Goal: Information Seeking & Learning: Learn about a topic

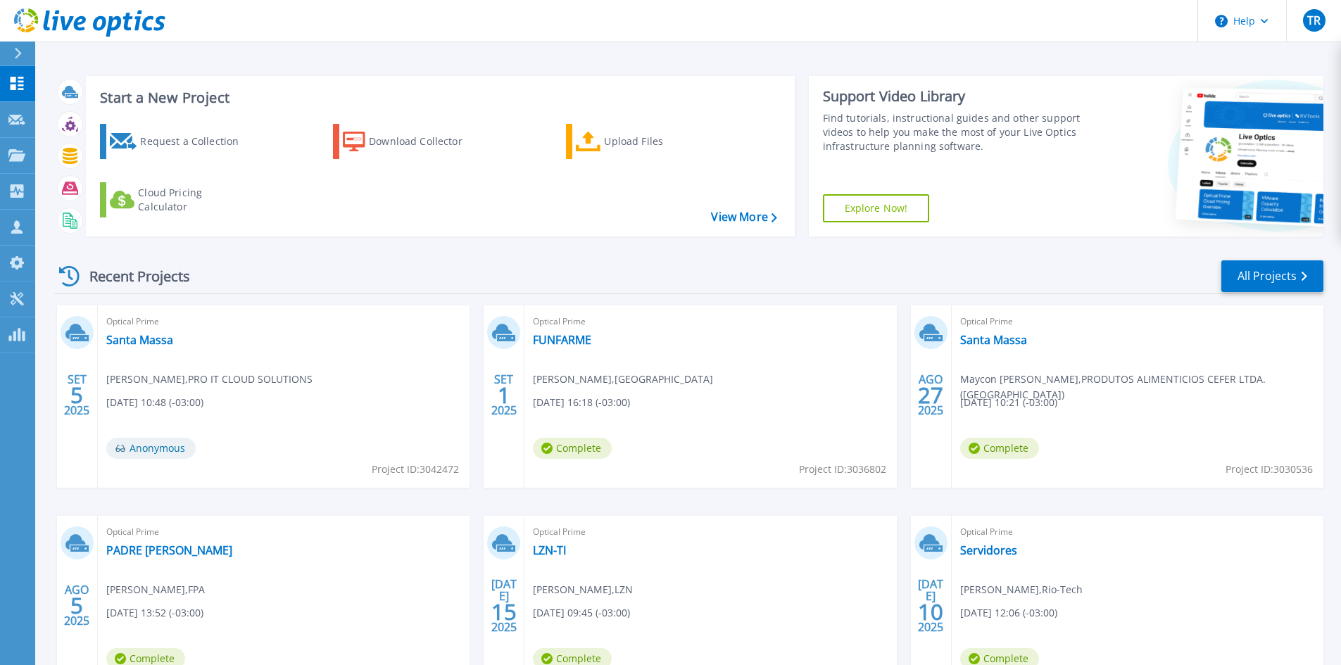
click at [763, 60] on div "Start a New Project Request a Collection Download Collector Upload Files Cloud …" at bounding box center [688, 369] width 1306 height 738
click at [175, 145] on div "Request a Collection" at bounding box center [196, 141] width 113 height 28
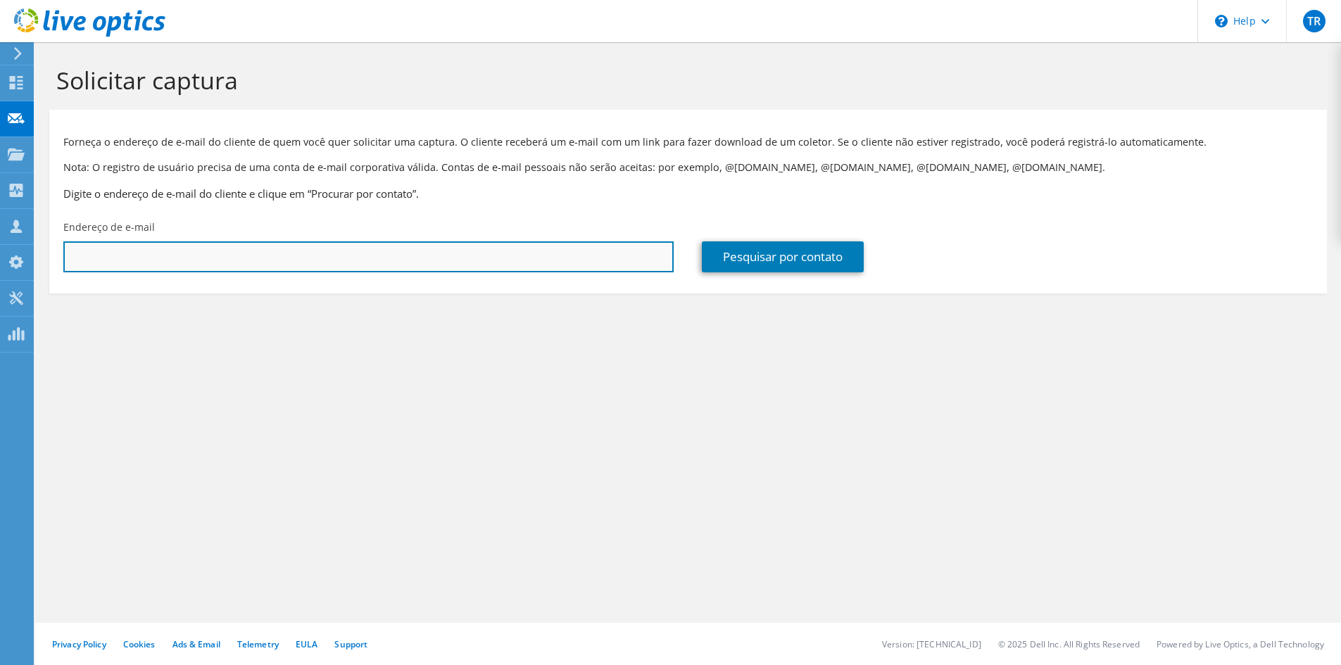
click at [220, 264] on input "text" at bounding box center [368, 257] width 611 height 31
type input "E"
type input "eric.zanini@proitcs.com.br"
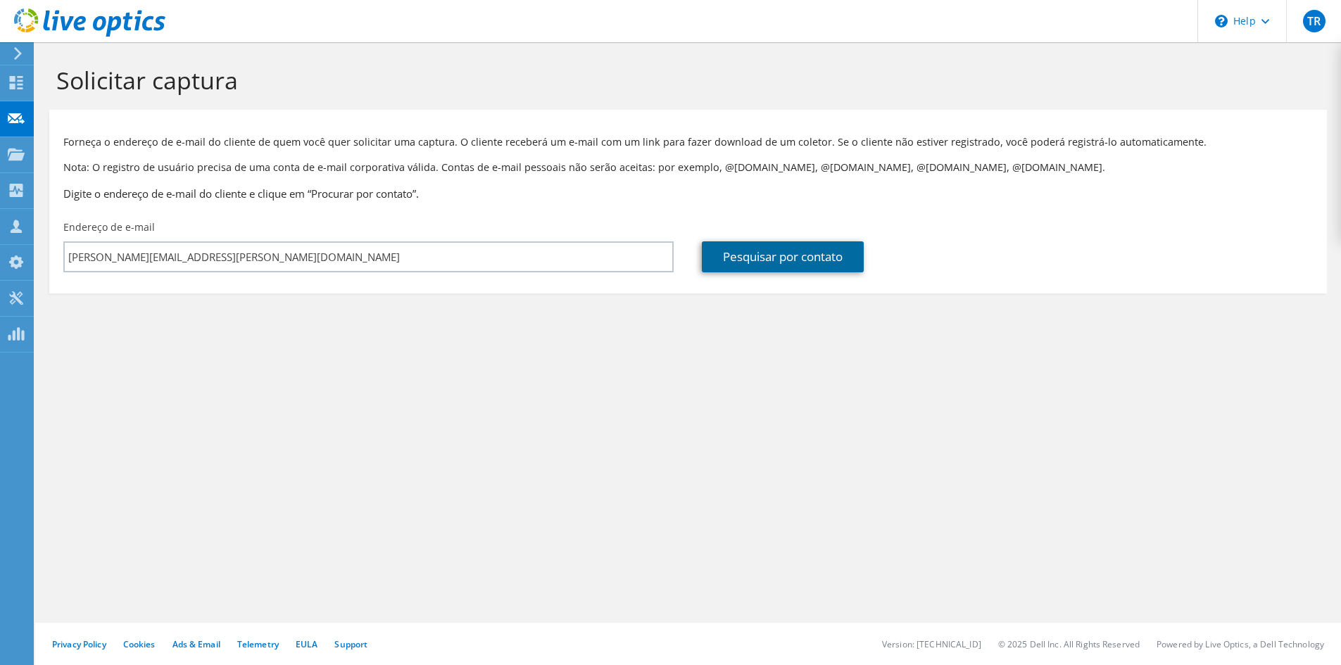
click at [792, 254] on link "Pesquisar por contato" at bounding box center [783, 257] width 162 height 31
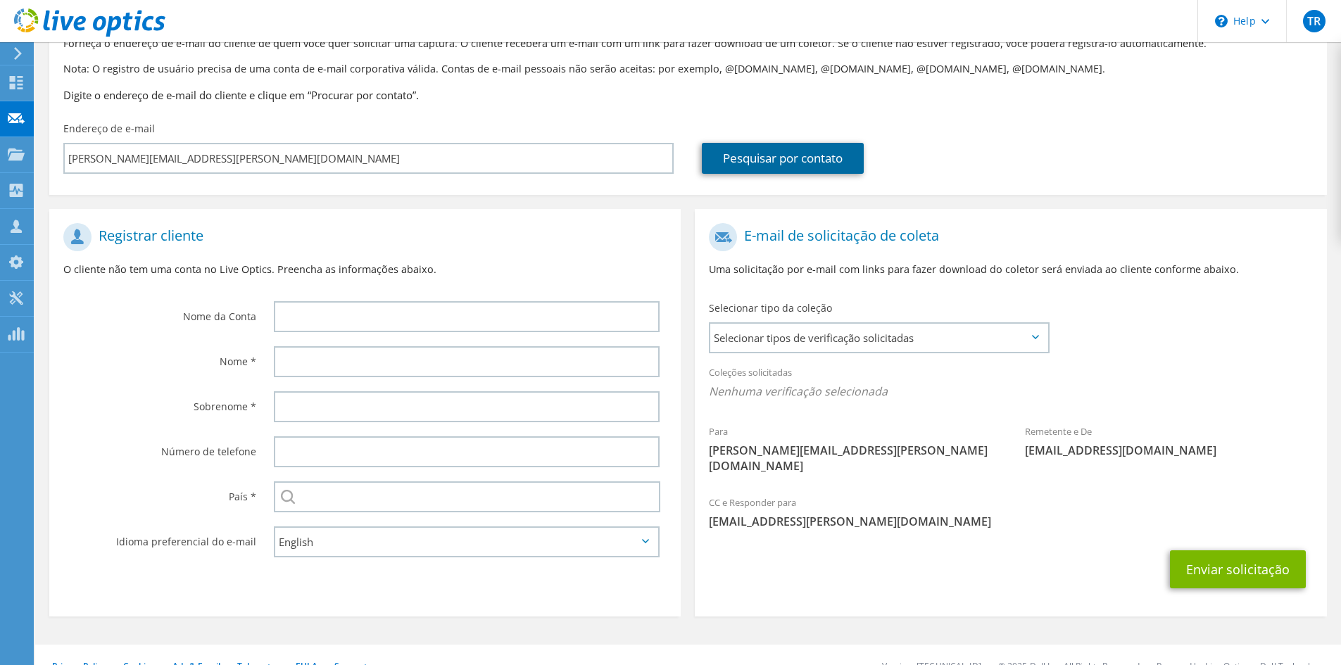
scroll to position [105, 0]
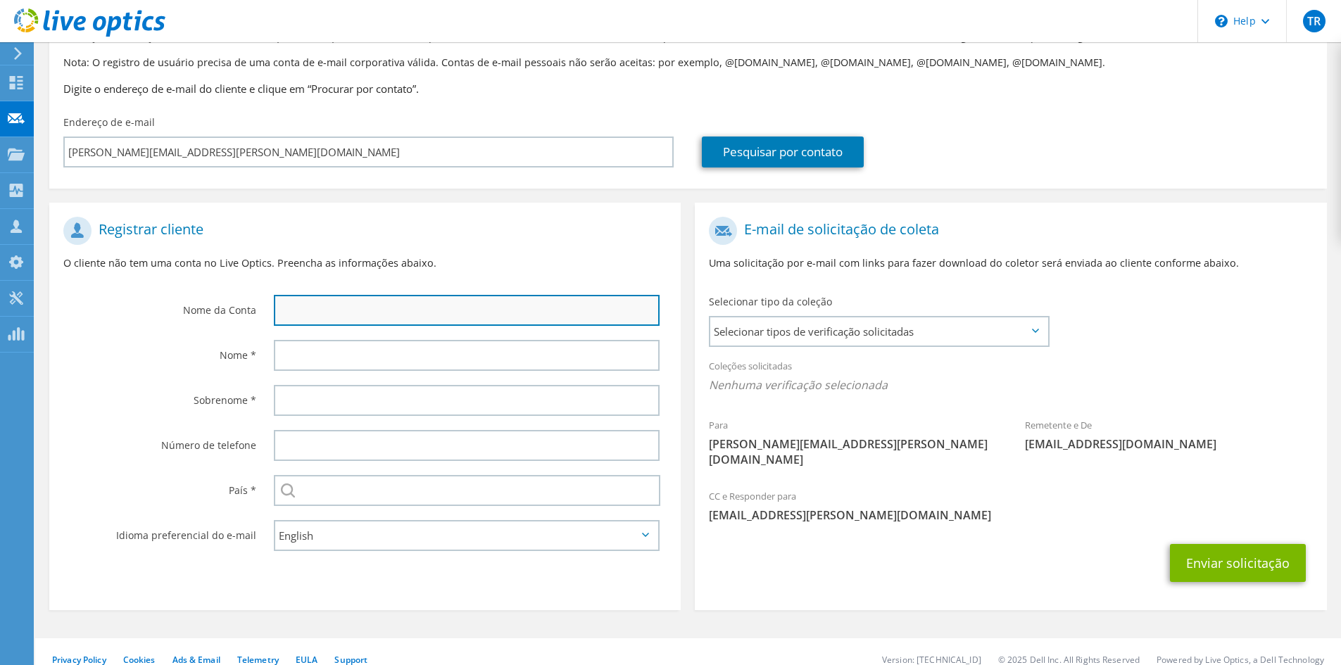
click at [384, 322] on input "text" at bounding box center [467, 310] width 386 height 31
type input "Eric Zanini"
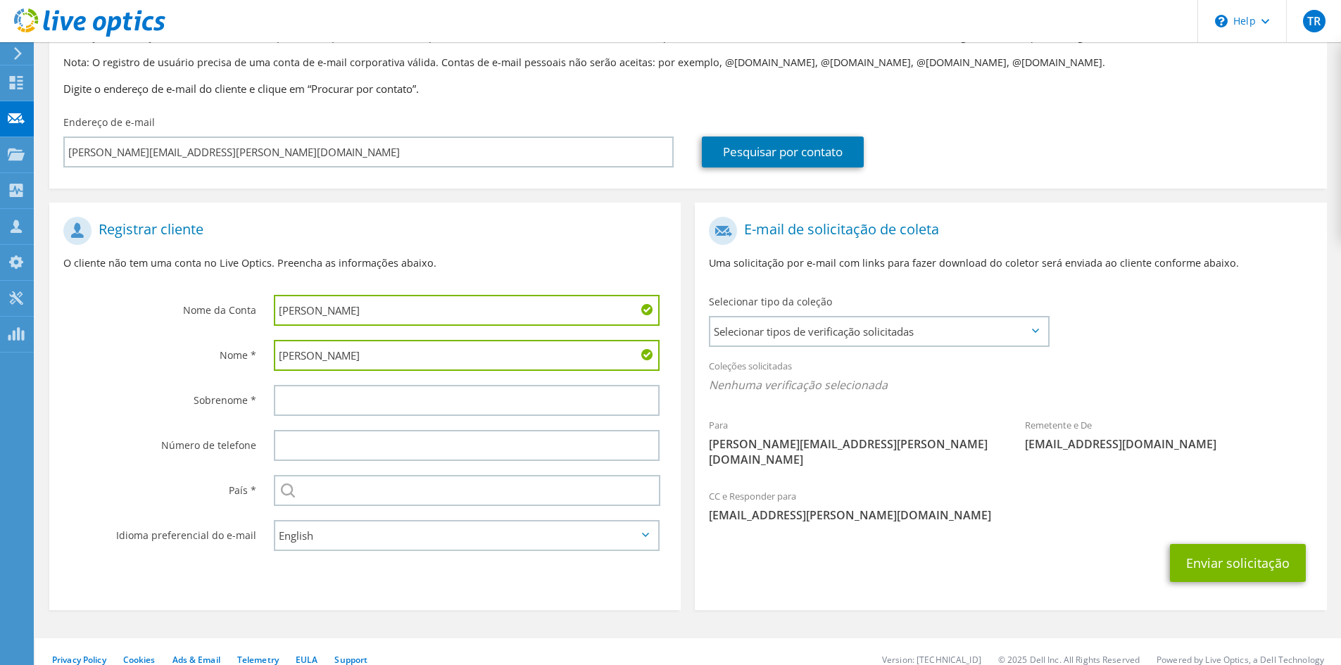
type input "Eric"
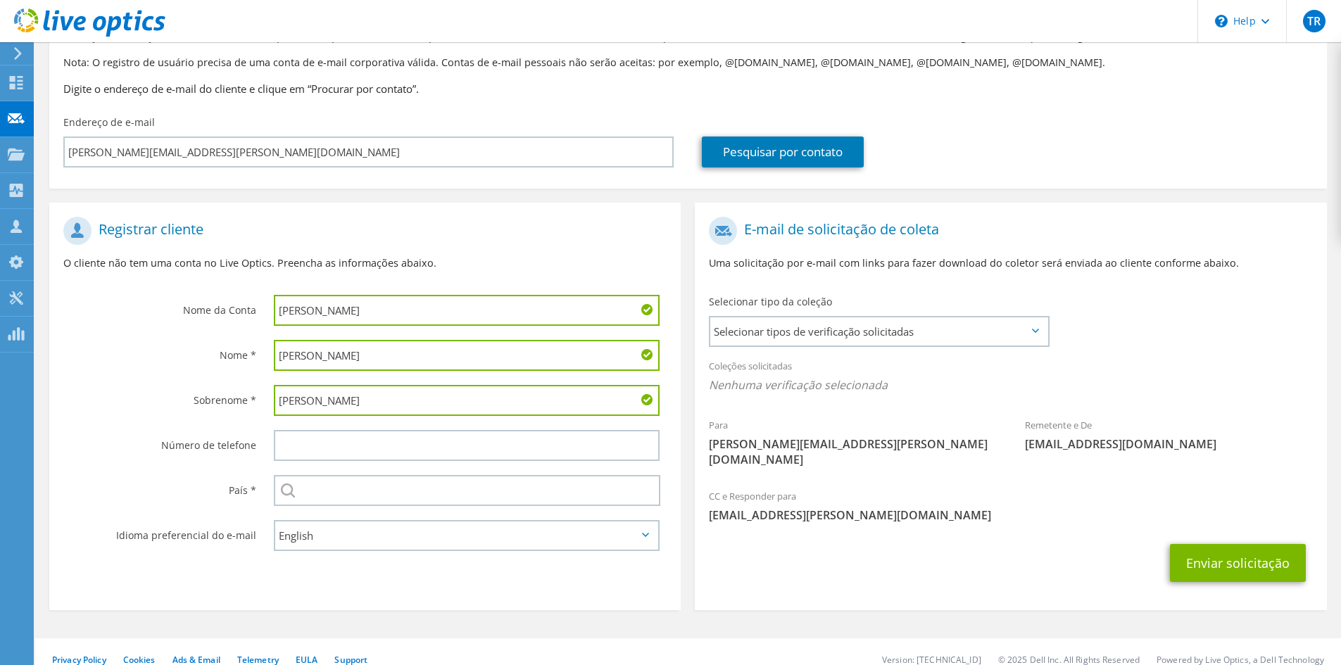
type input "Zanini"
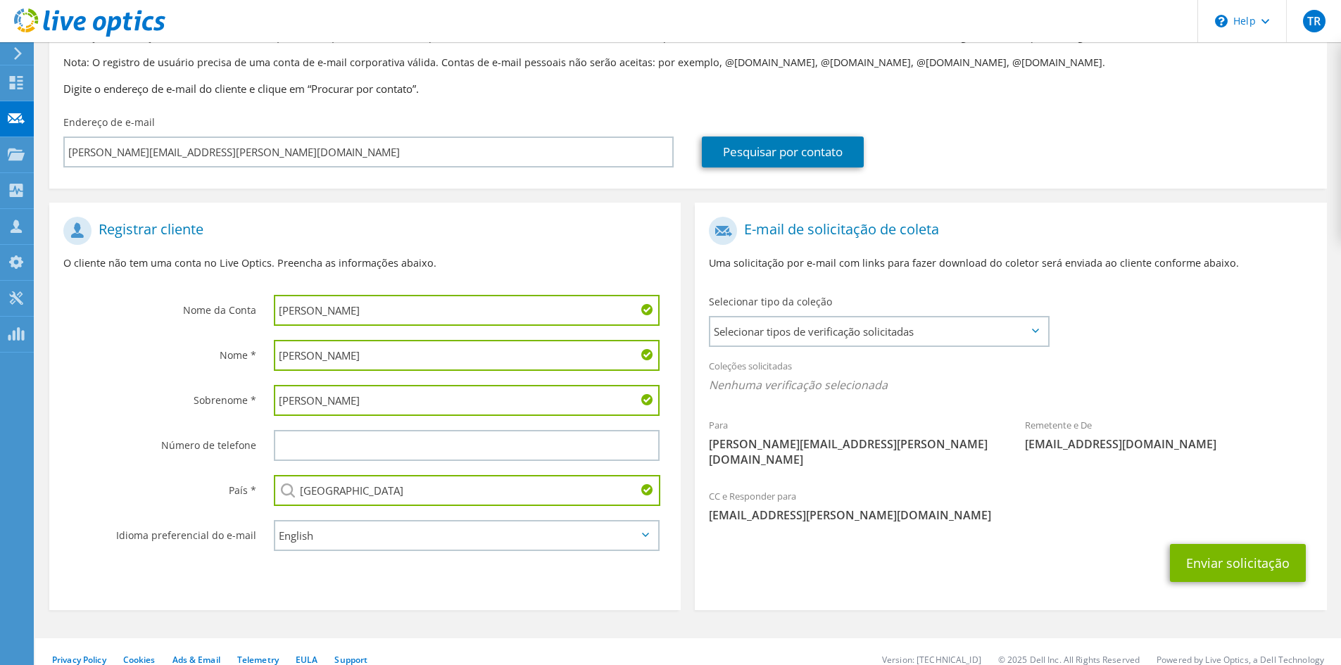
type input "Brasil"
click at [597, 536] on select "English Deutsch Español Français Italiano Polski Português Русский 한국어 中文 日本語" at bounding box center [467, 535] width 386 height 31
select select "pt-BR"
click at [274, 520] on select "English Deutsch Español Français Italiano Polski Português Русский 한국어 中文 日本語" at bounding box center [467, 535] width 386 height 31
click at [1249, 549] on button "Enviar solicitação" at bounding box center [1238, 563] width 136 height 38
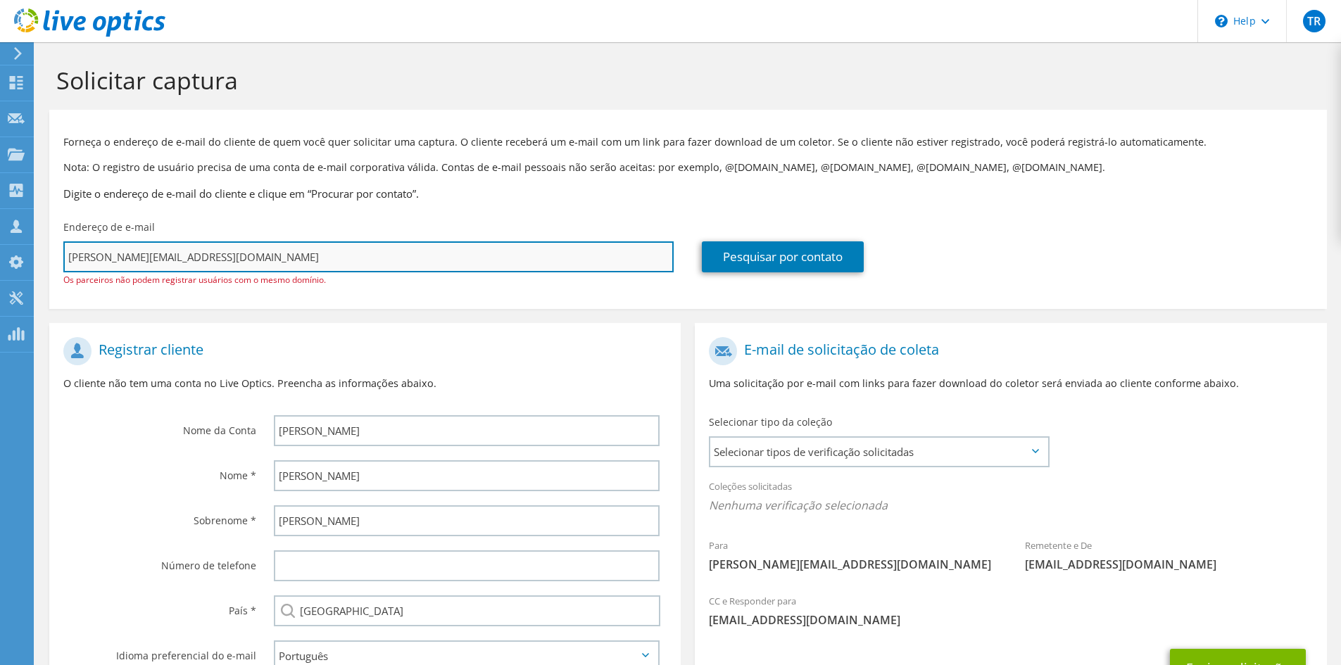
drag, startPoint x: 221, startPoint y: 261, endPoint x: 129, endPoint y: 257, distance: 92.3
click at [129, 257] on input "eric.zanini@proitcs.com.br" at bounding box center [368, 257] width 611 height 31
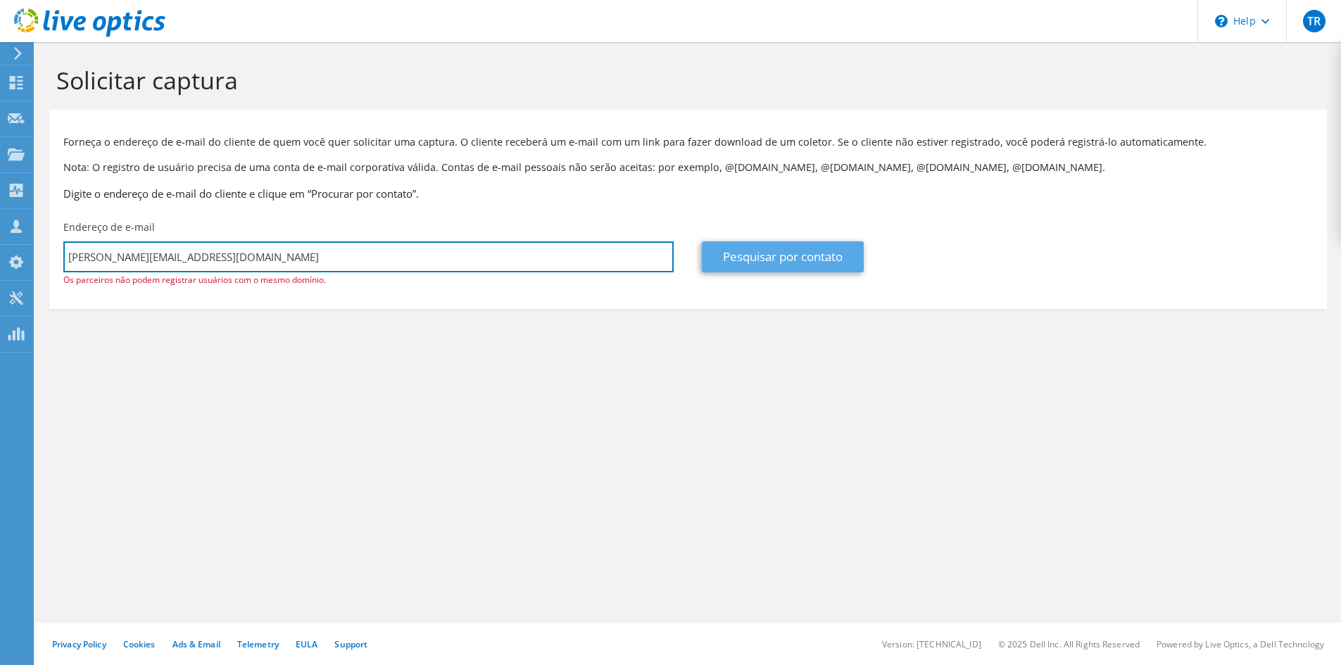
type input "eric.zanini@outlook.com.br"
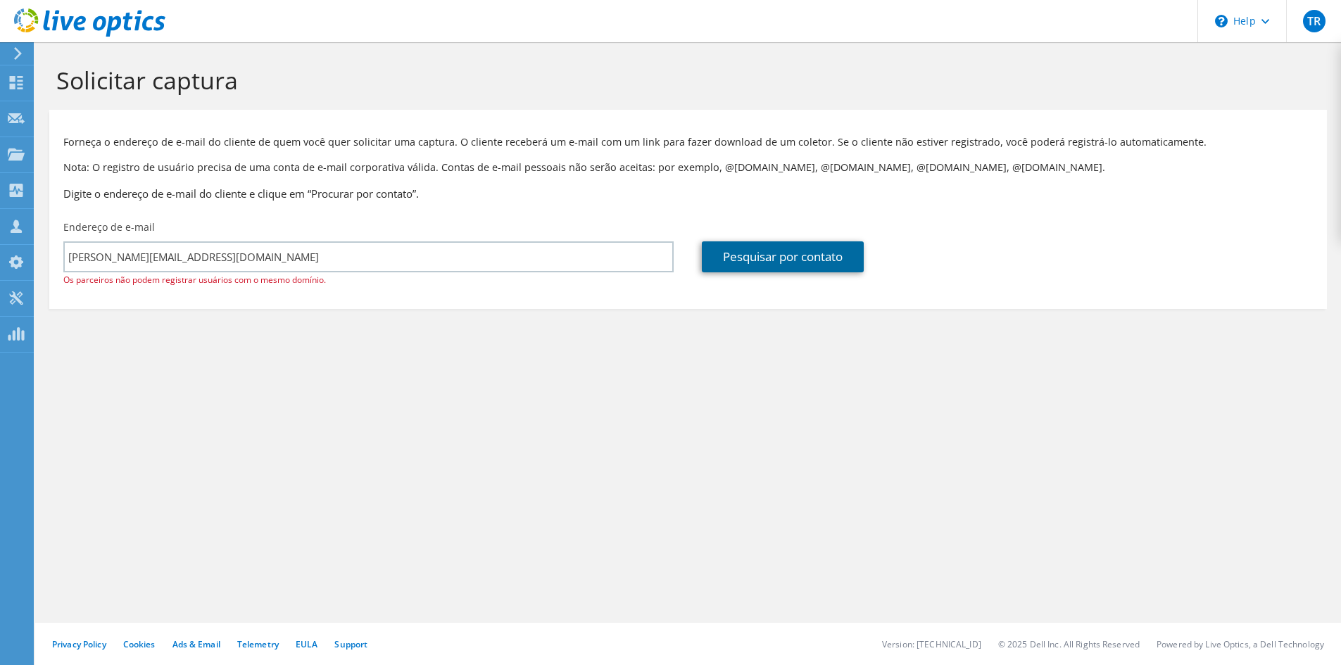
click at [801, 255] on link "Pesquisar por contato" at bounding box center [783, 257] width 162 height 31
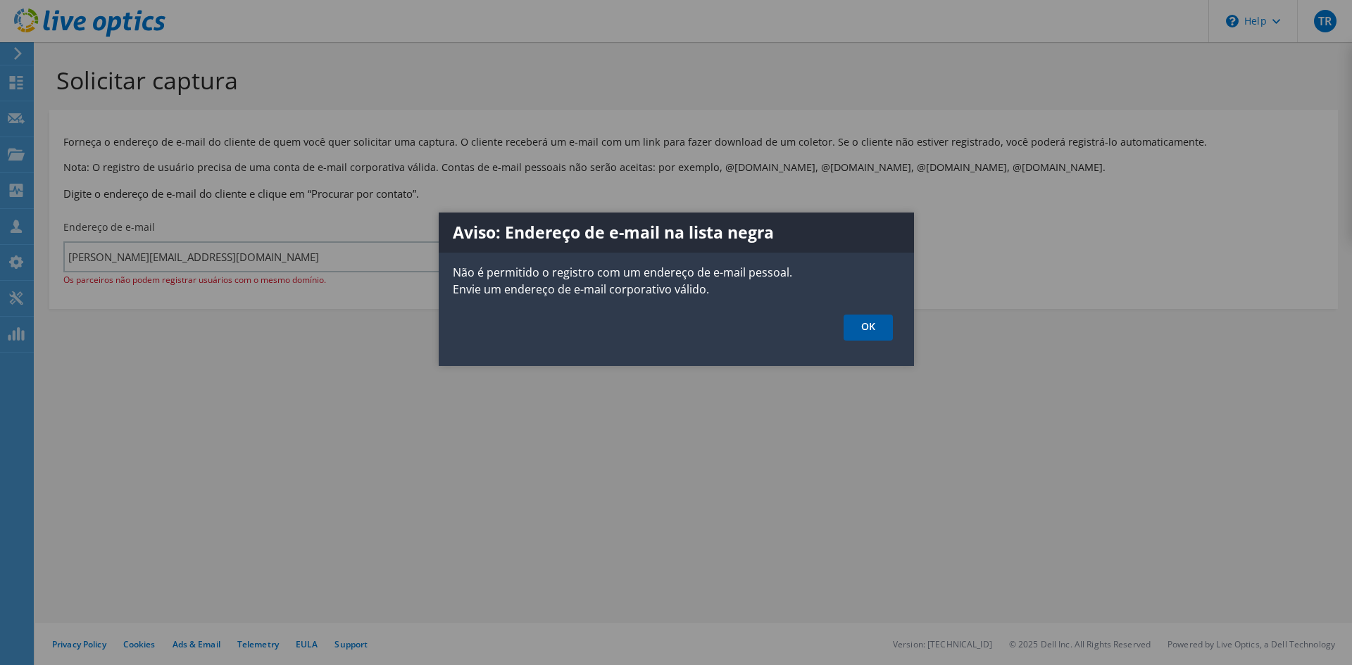
click at [858, 334] on link "OK" at bounding box center [868, 328] width 49 height 26
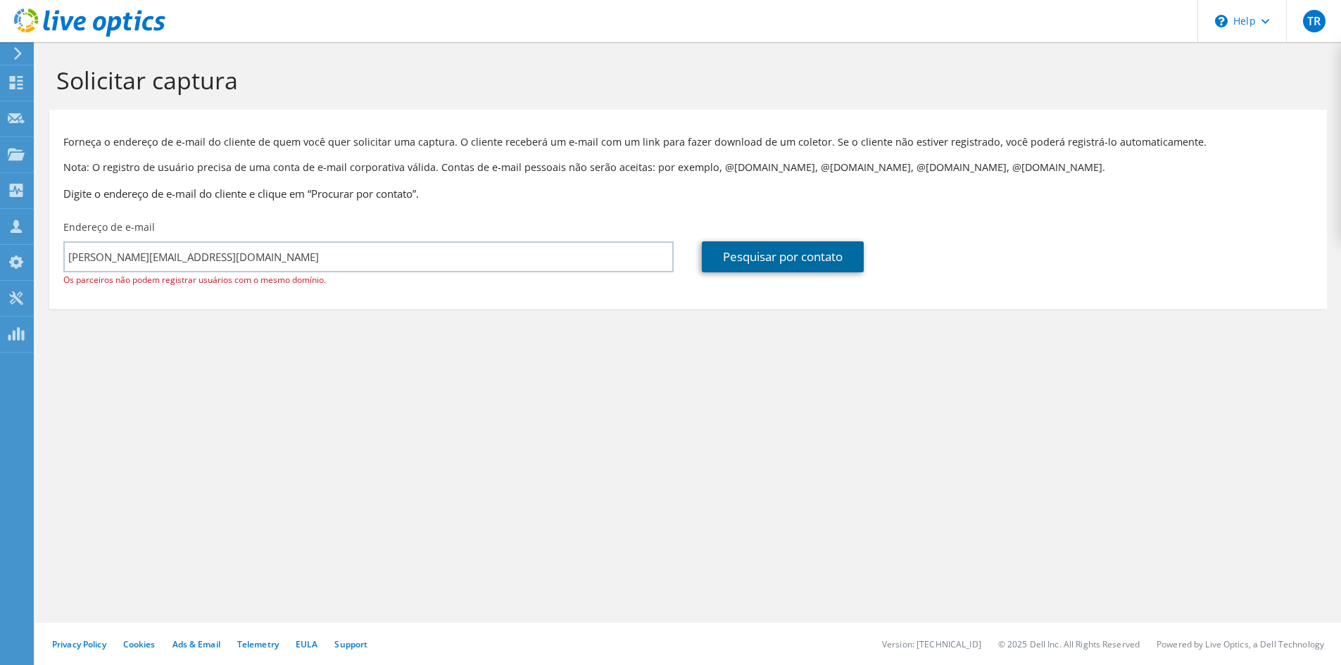
click at [782, 267] on link "Pesquisar por contato" at bounding box center [783, 257] width 162 height 31
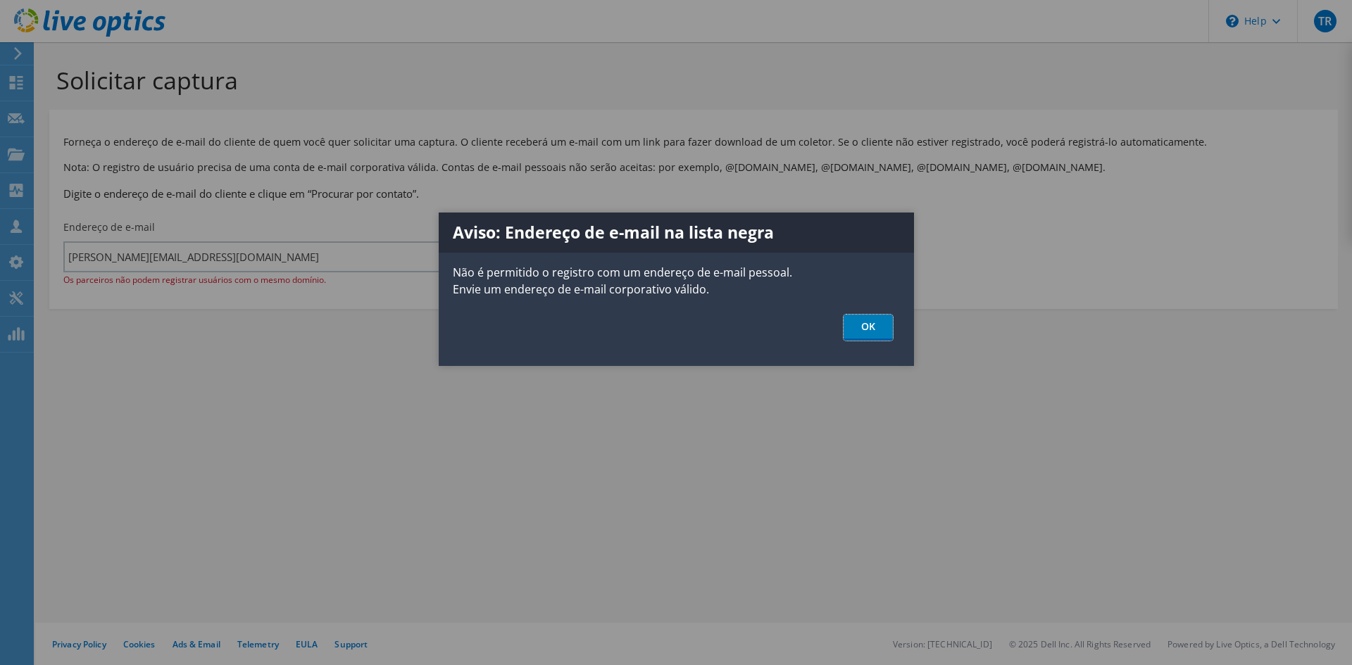
click at [863, 325] on link "OK" at bounding box center [868, 328] width 49 height 26
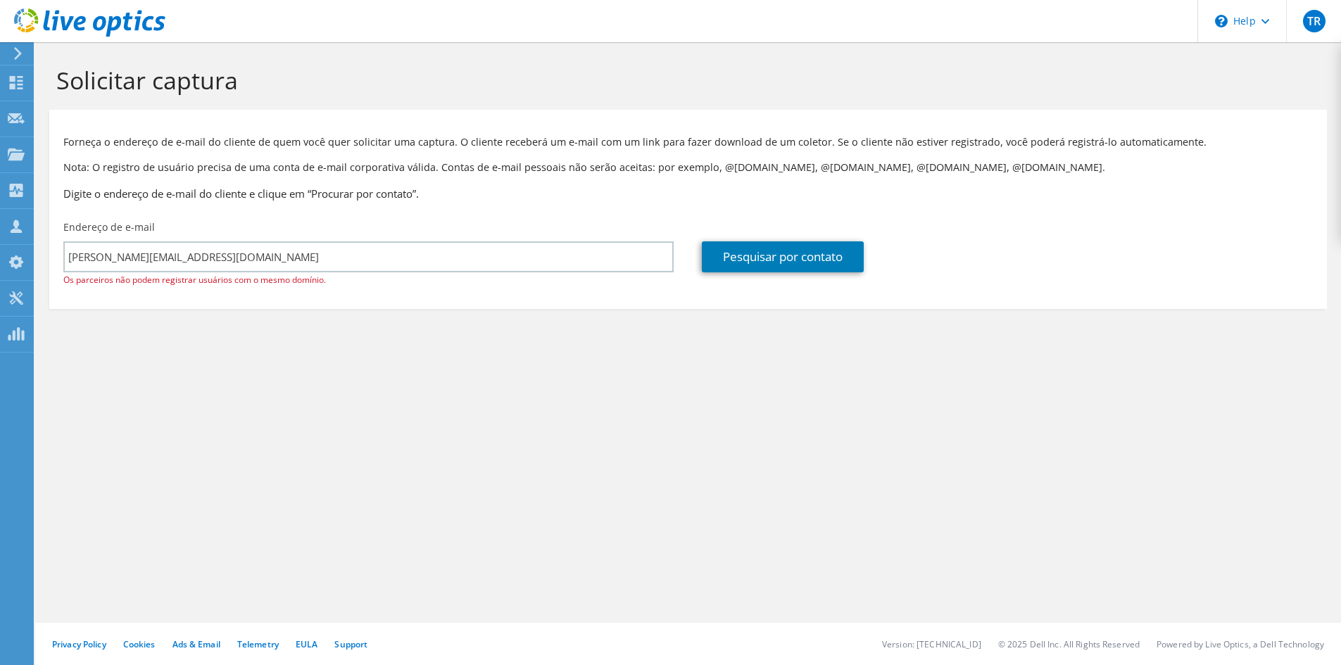
click at [886, 231] on div "Pesquisar por contato" at bounding box center [1007, 246] width 639 height 66
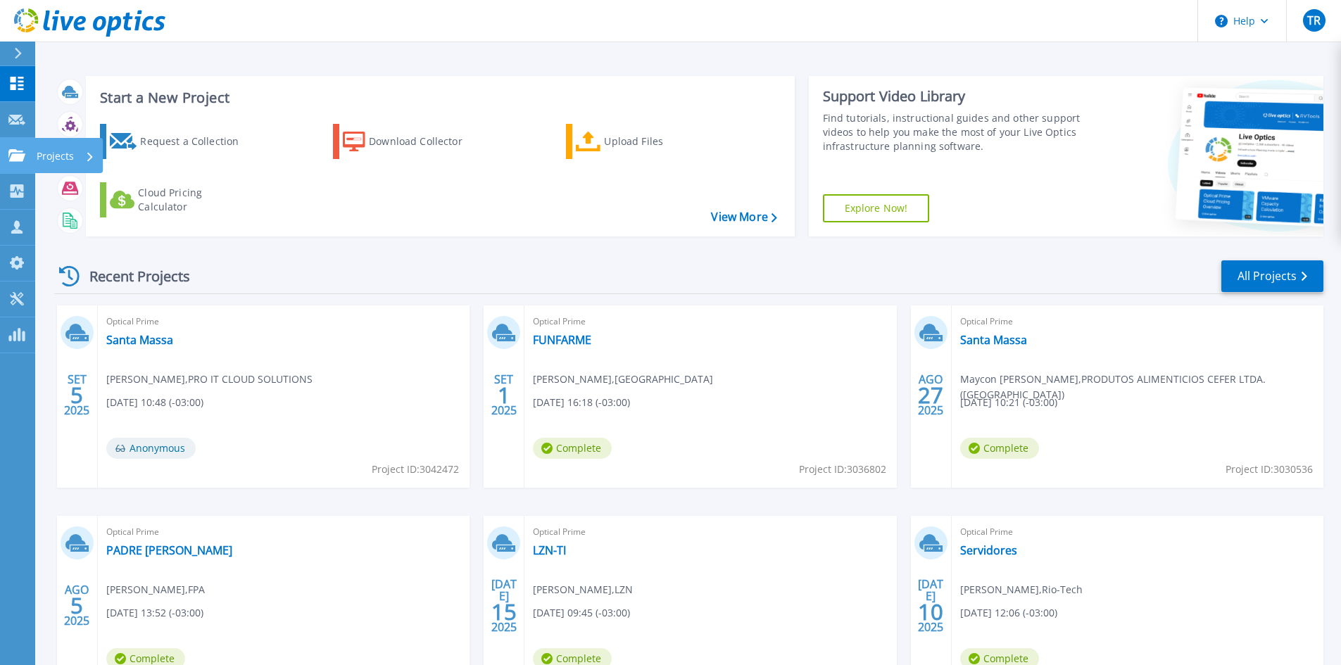
click at [16, 153] on icon at bounding box center [16, 155] width 17 height 12
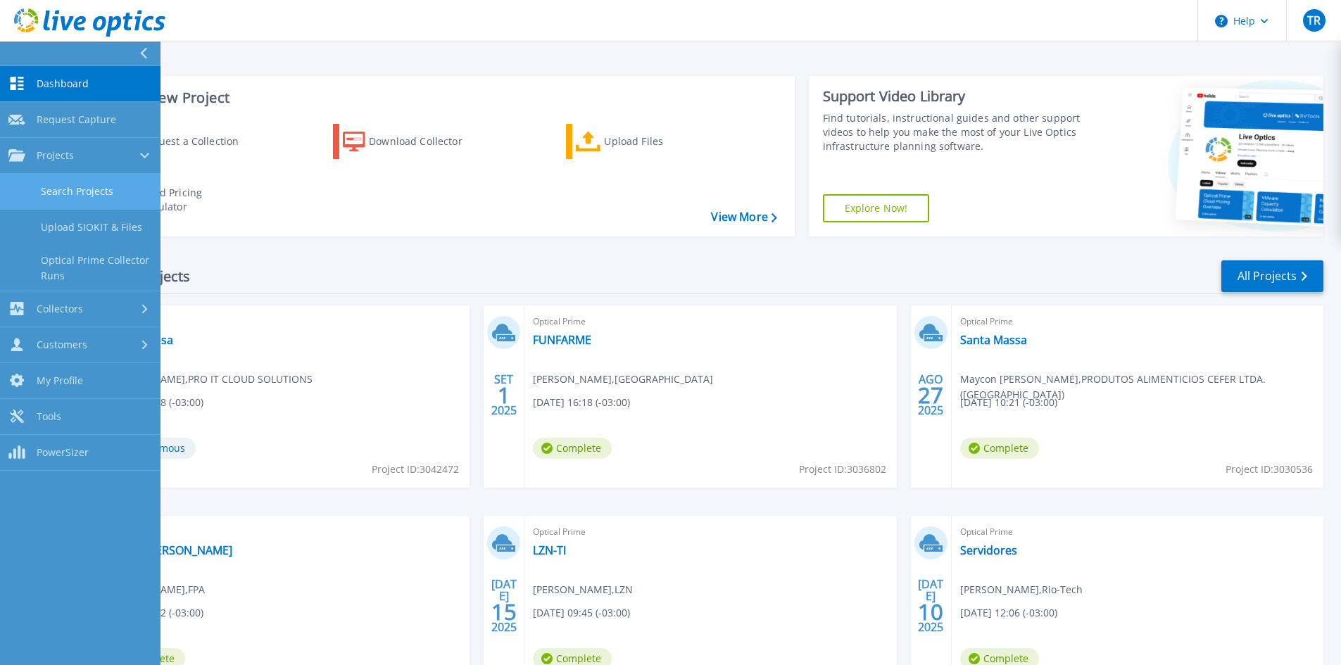
click at [82, 187] on link "Search Projects" at bounding box center [80, 192] width 161 height 36
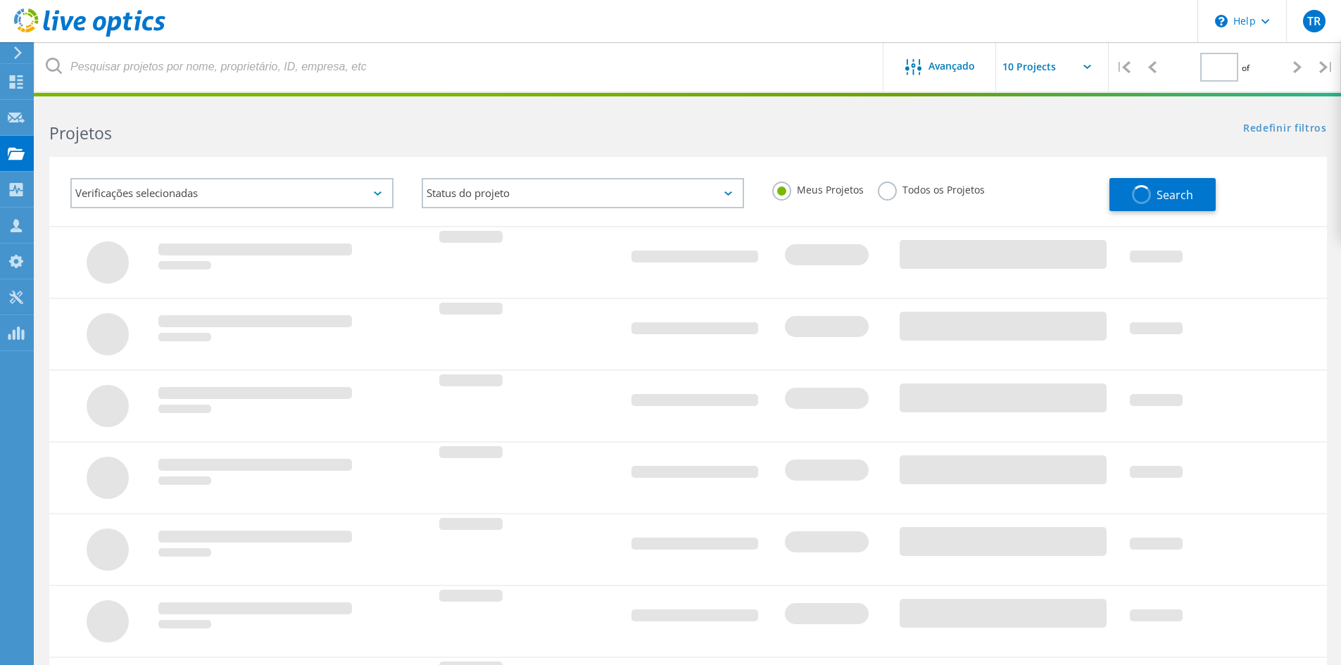
type input "1"
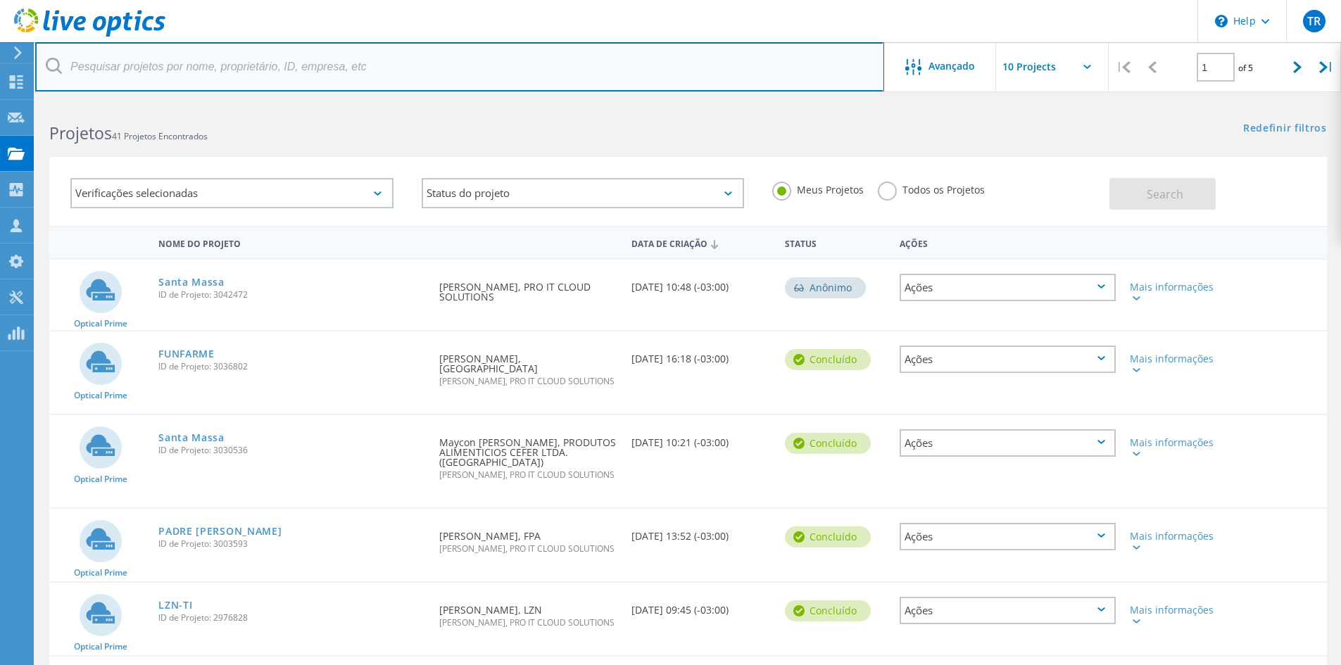
click at [281, 77] on input "text" at bounding box center [459, 66] width 849 height 49
type input "gricki"
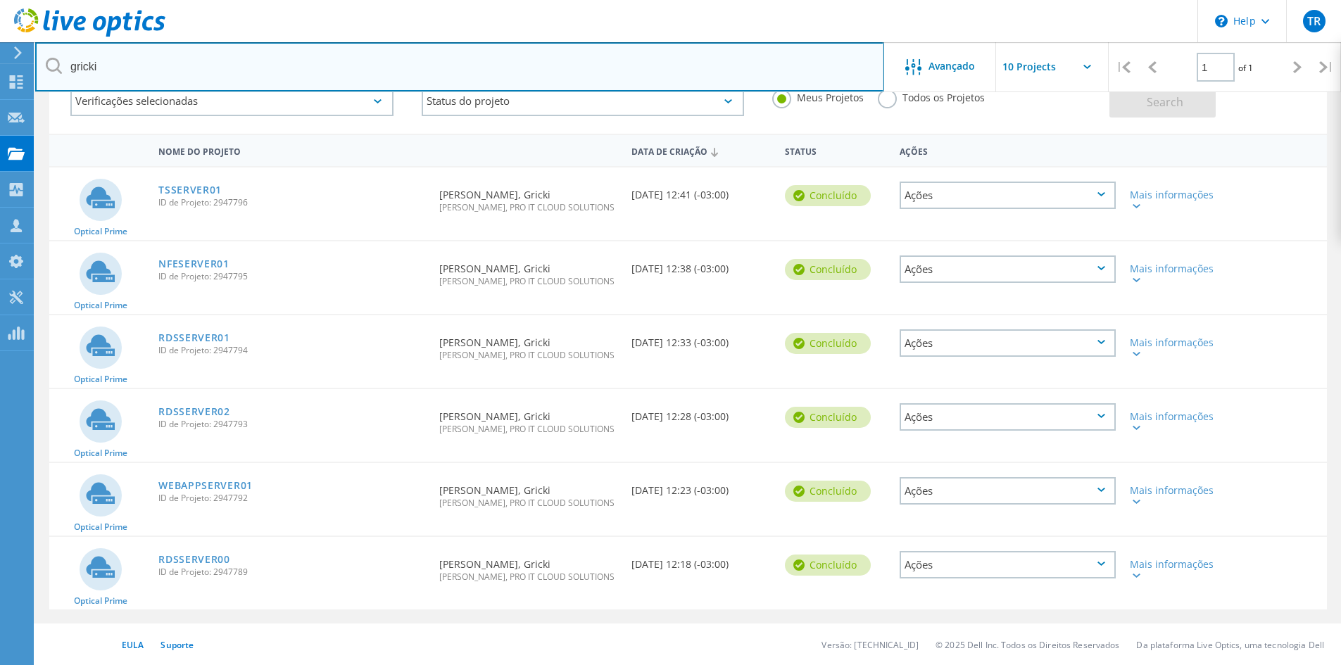
scroll to position [93, 0]
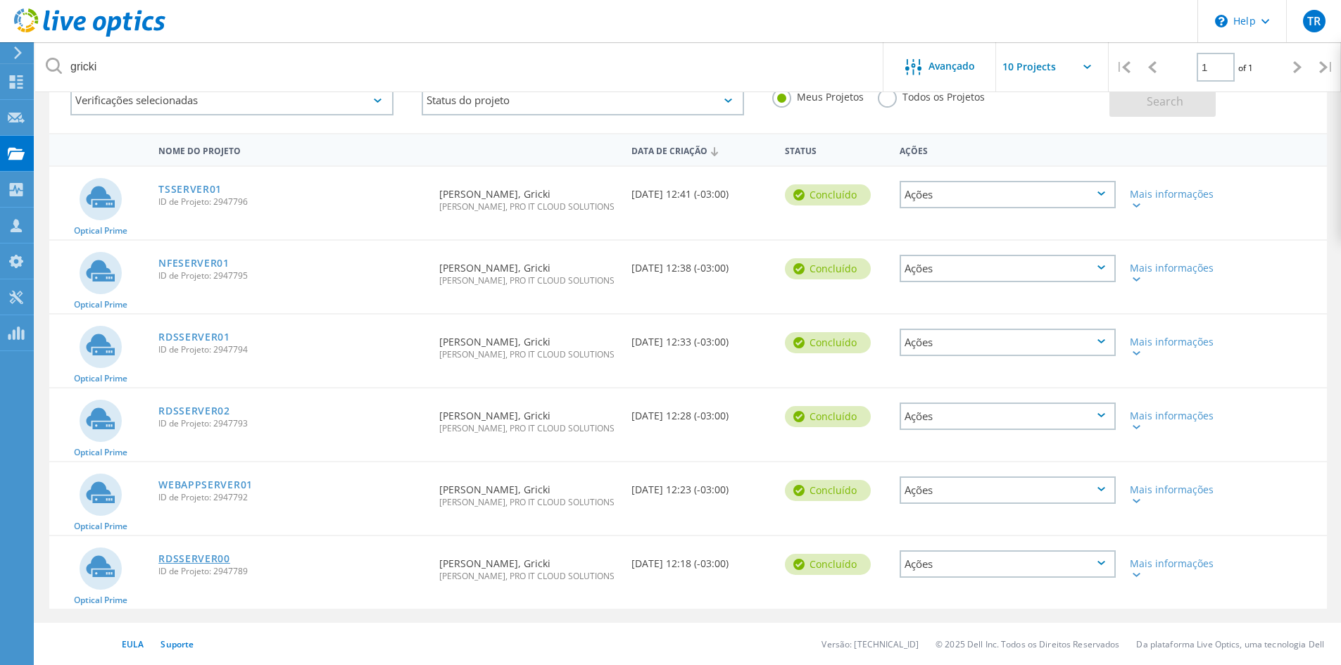
click at [192, 554] on link "RDSSERVER00" at bounding box center [194, 559] width 72 height 10
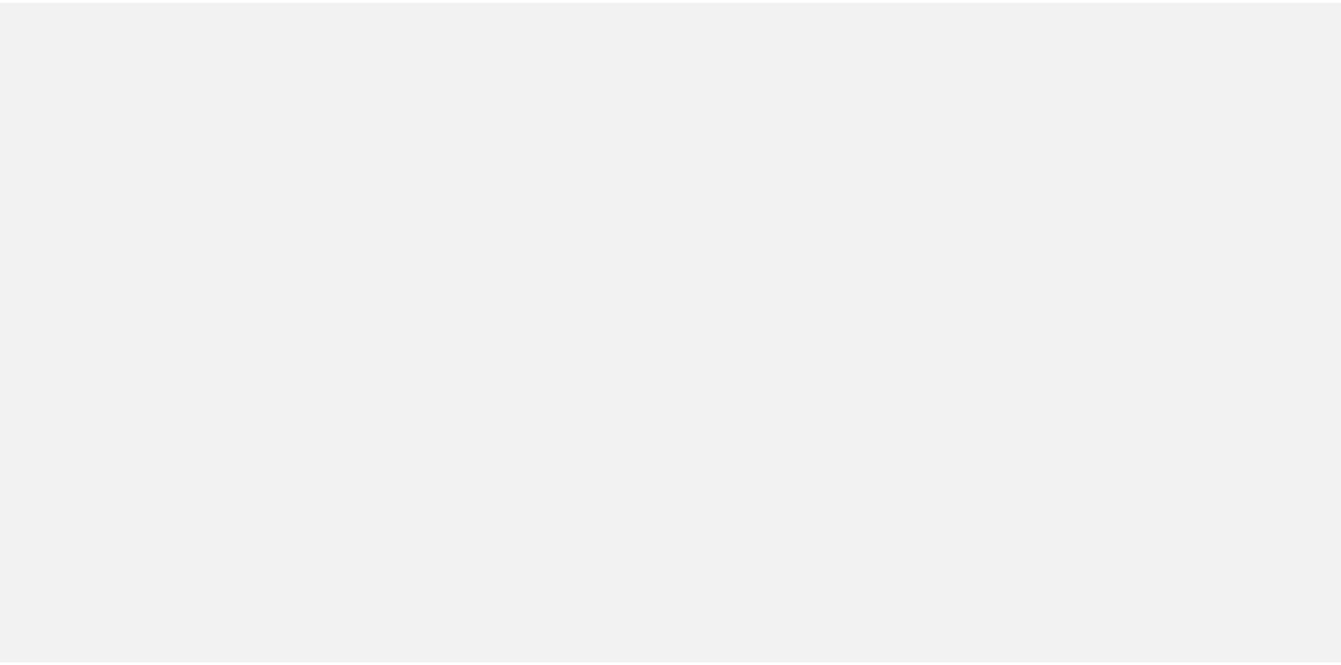
scroll to position [93, 0]
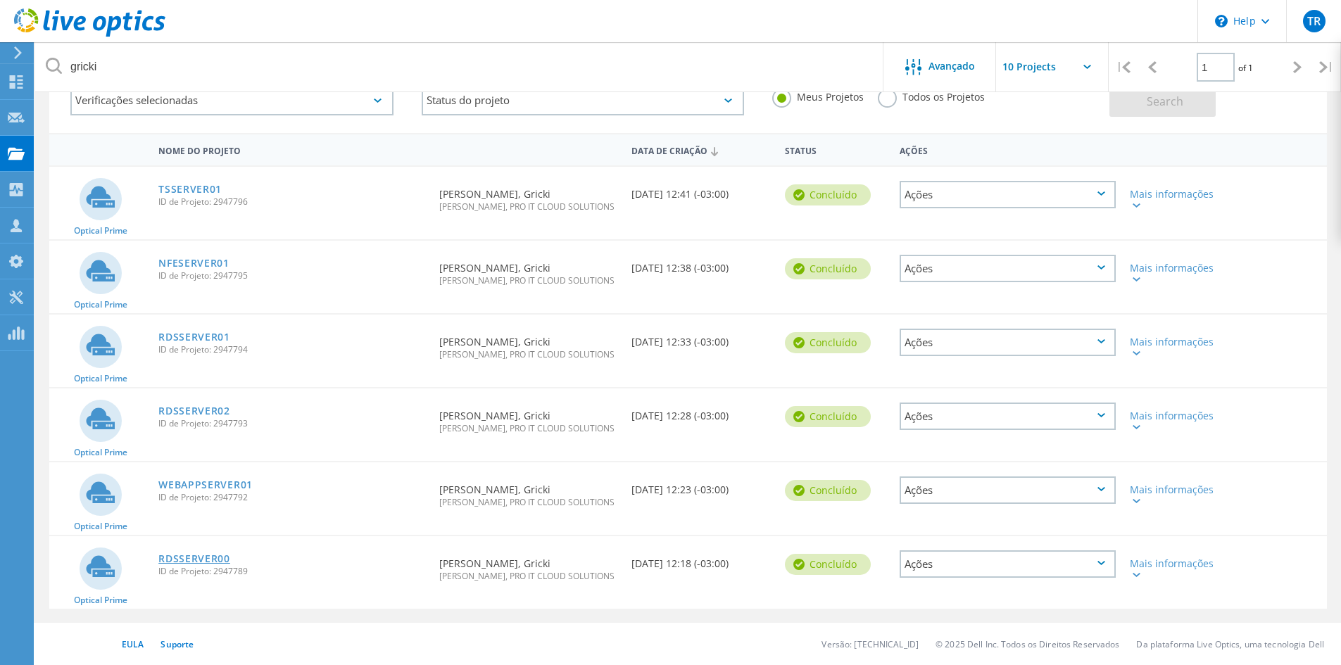
click at [187, 555] on link "RDSSERVER00" at bounding box center [194, 559] width 72 height 10
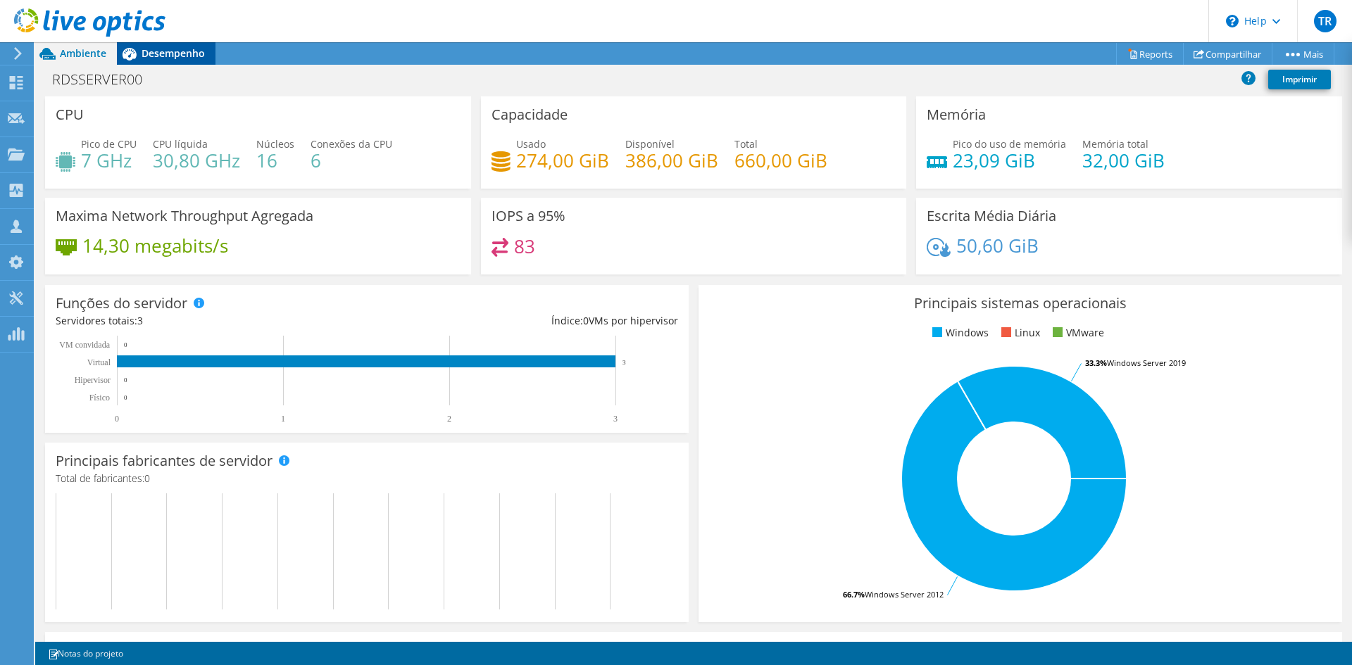
click at [178, 57] on span "Desempenho" at bounding box center [173, 52] width 63 height 13
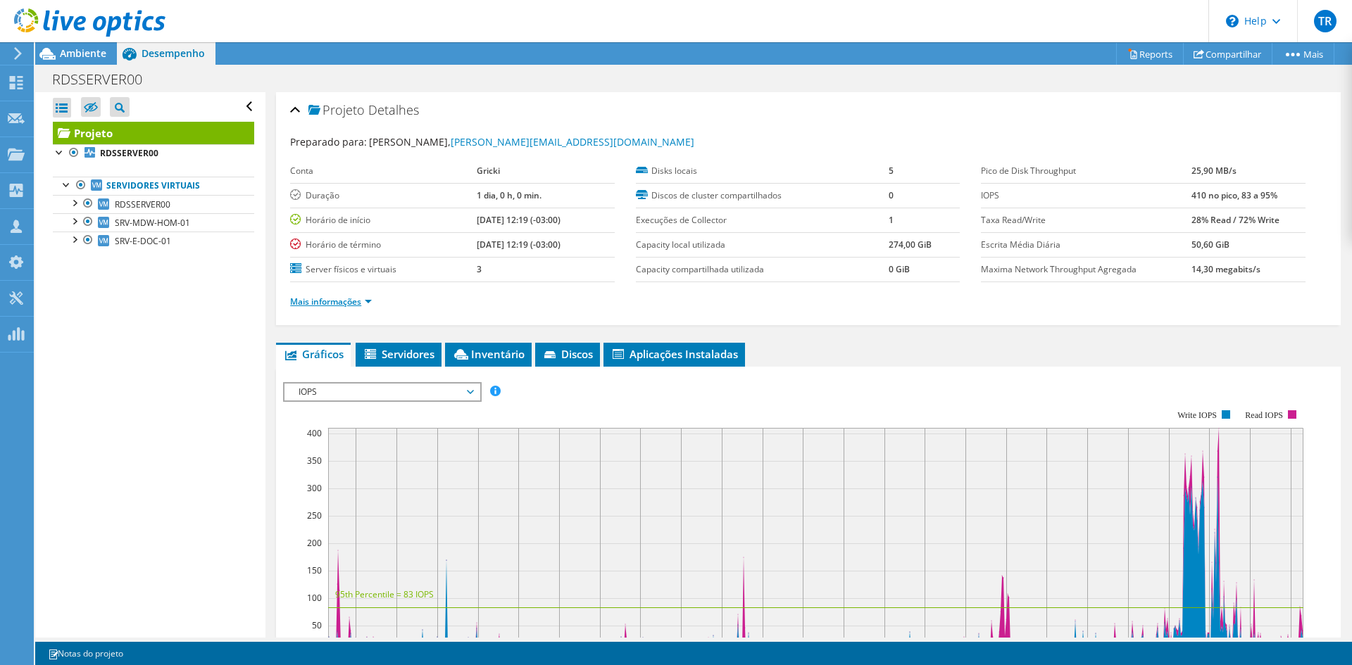
click at [351, 304] on link "Mais informações" at bounding box center [331, 302] width 82 height 12
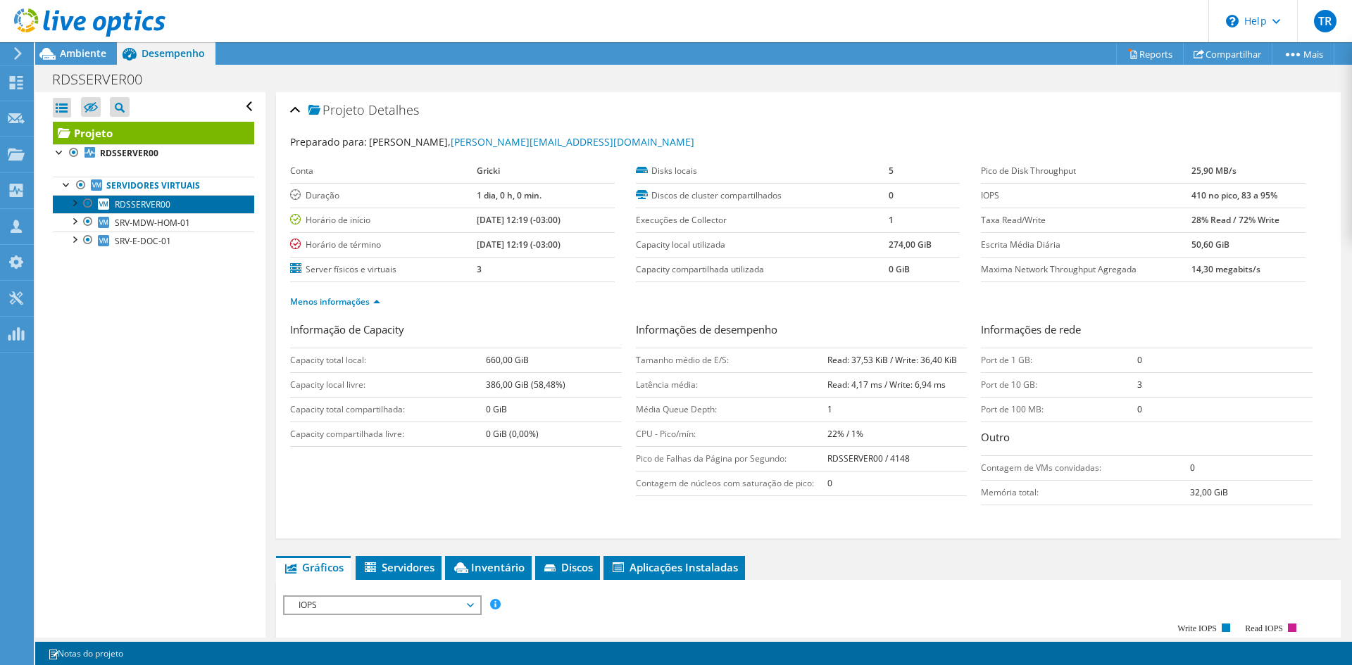
click at [145, 204] on span "RDSSERVER00" at bounding box center [143, 205] width 56 height 12
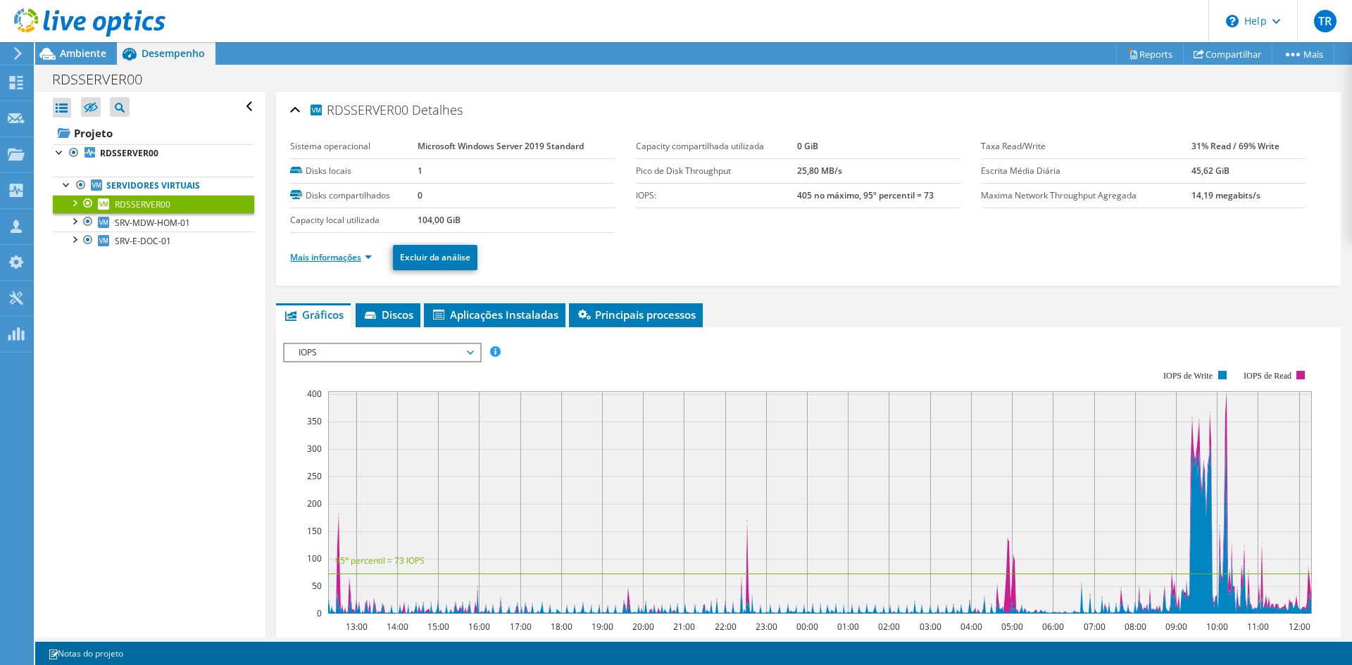
click at [364, 258] on link "Mais informações" at bounding box center [331, 257] width 82 height 12
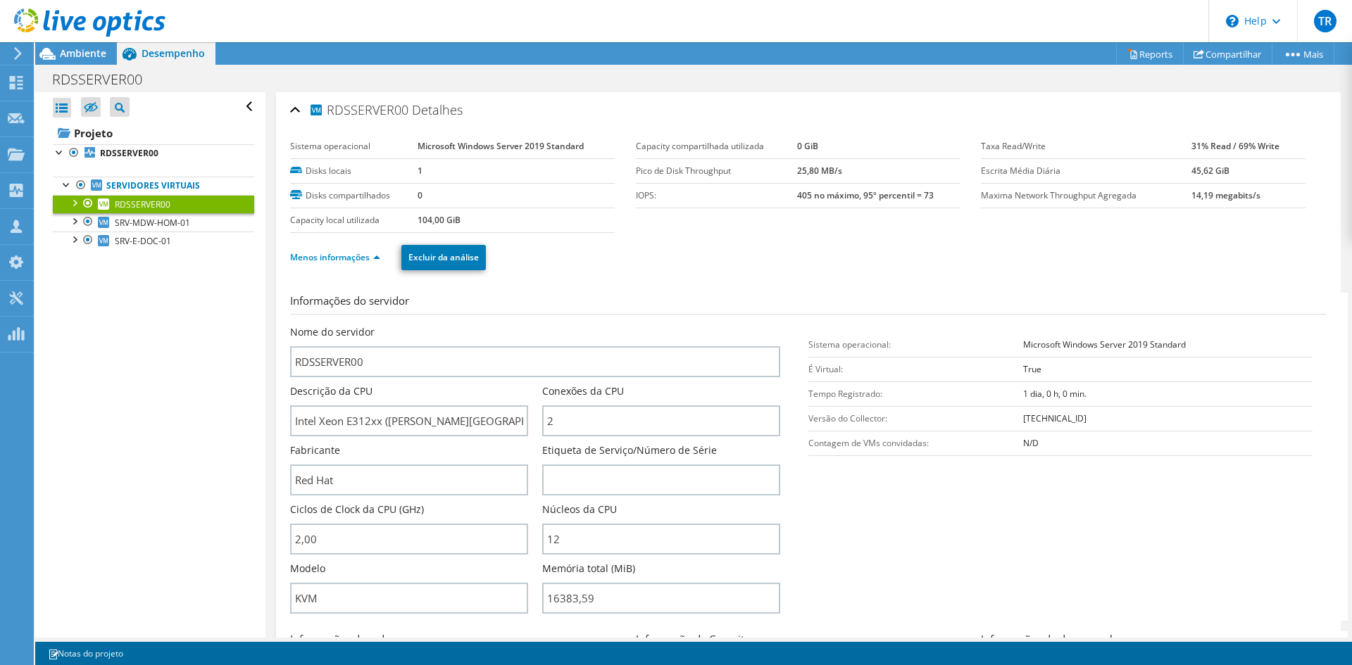
click at [566, 73] on div "RDSSERVER00 Imprimir" at bounding box center [693, 79] width 1317 height 26
click at [144, 358] on div "Abrir Todos Fechar Todos Ocultar nós excluídos Filtro de árvore do projeto" at bounding box center [150, 365] width 230 height 546
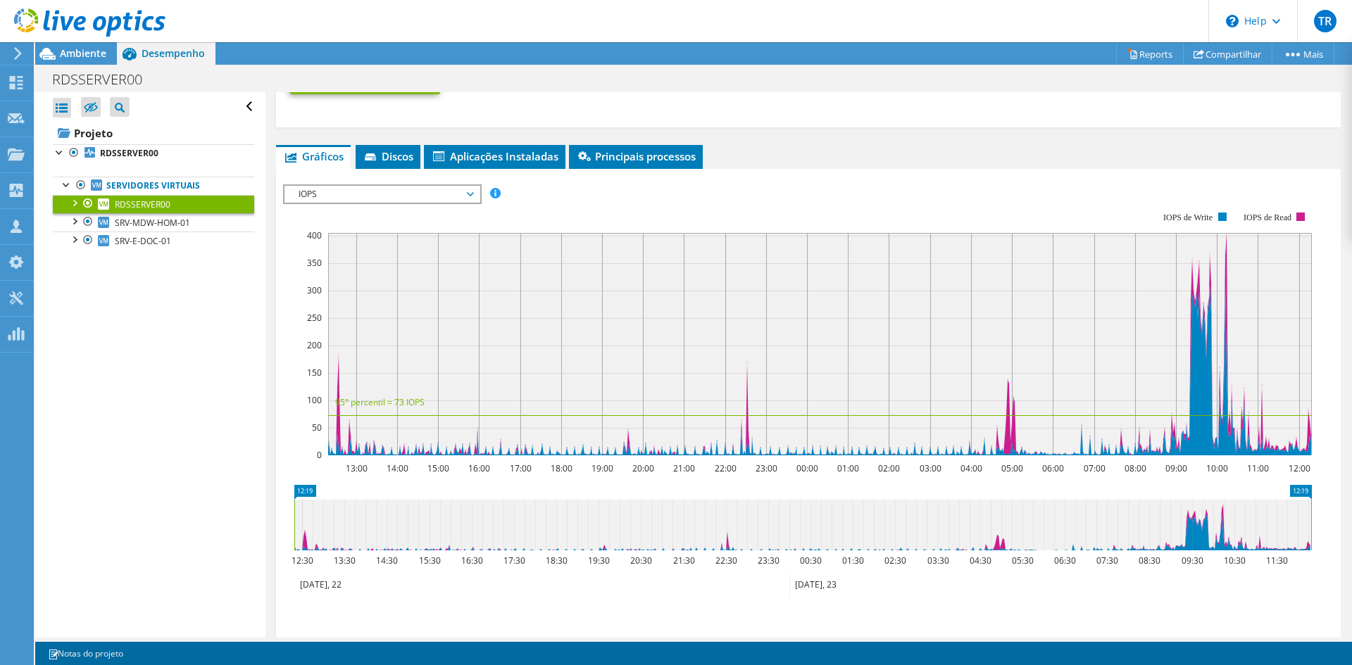
scroll to position [499, 0]
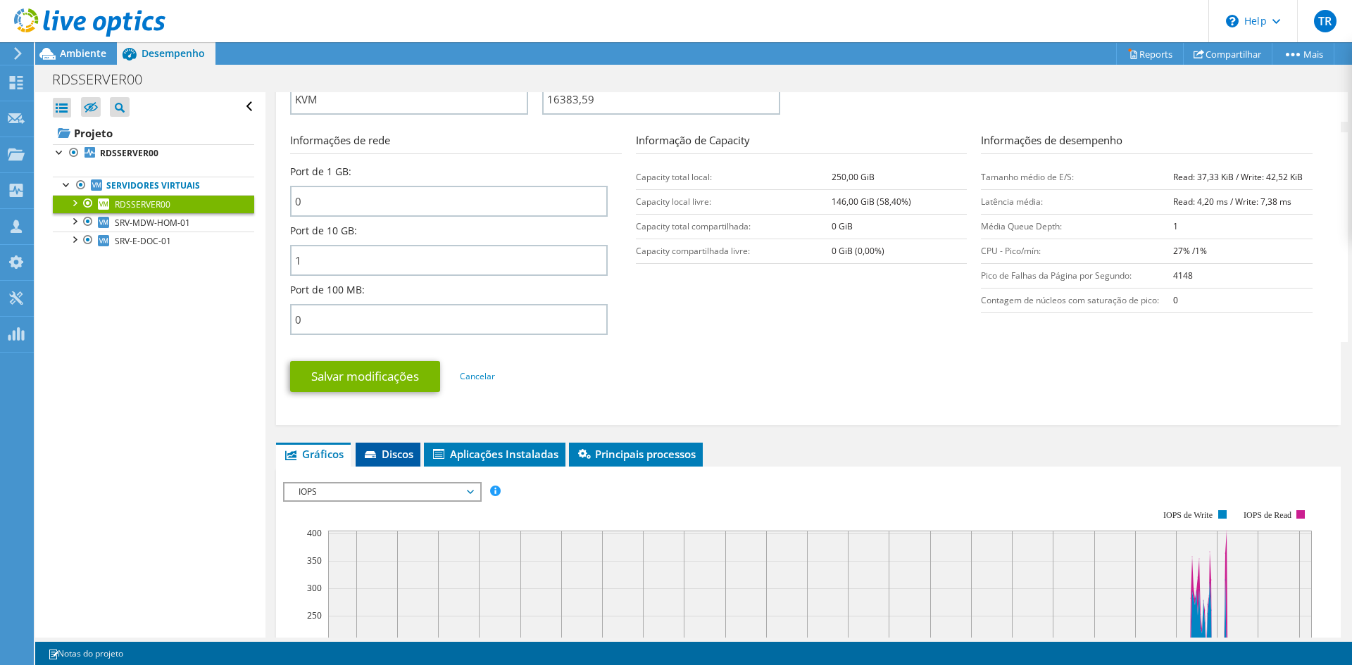
click at [405, 458] on span "Discos" at bounding box center [388, 454] width 51 height 14
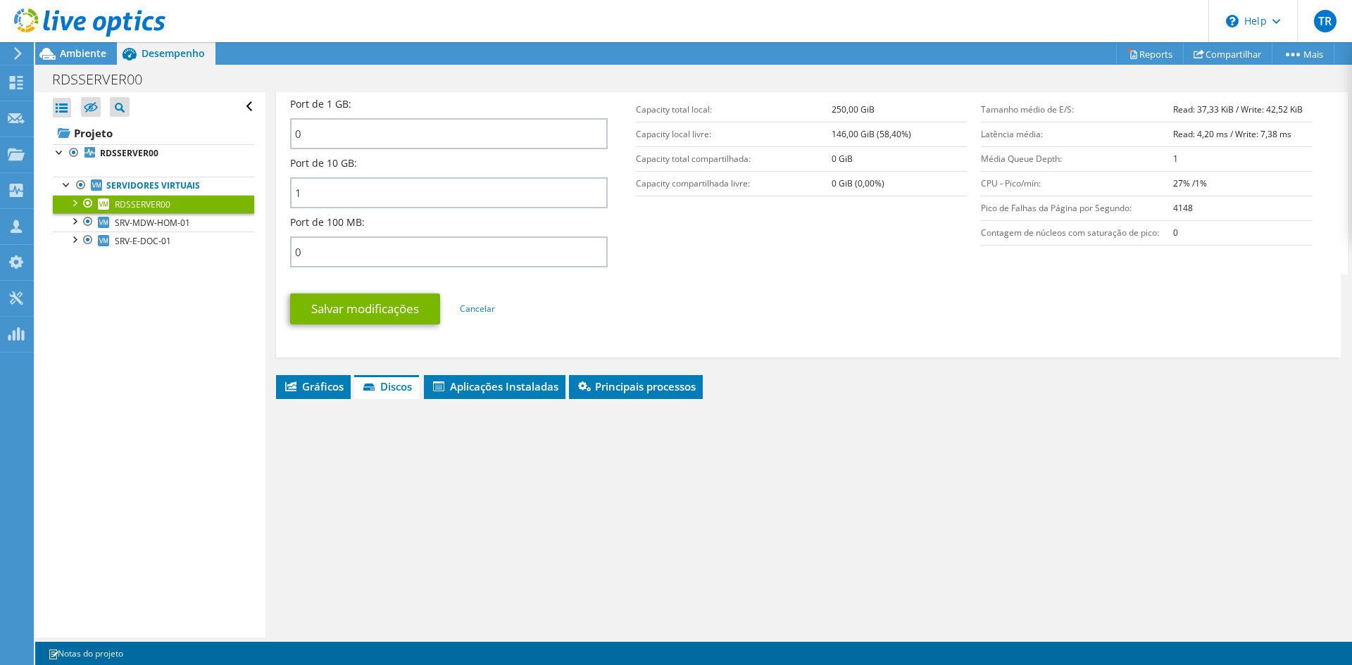
scroll to position [681, 0]
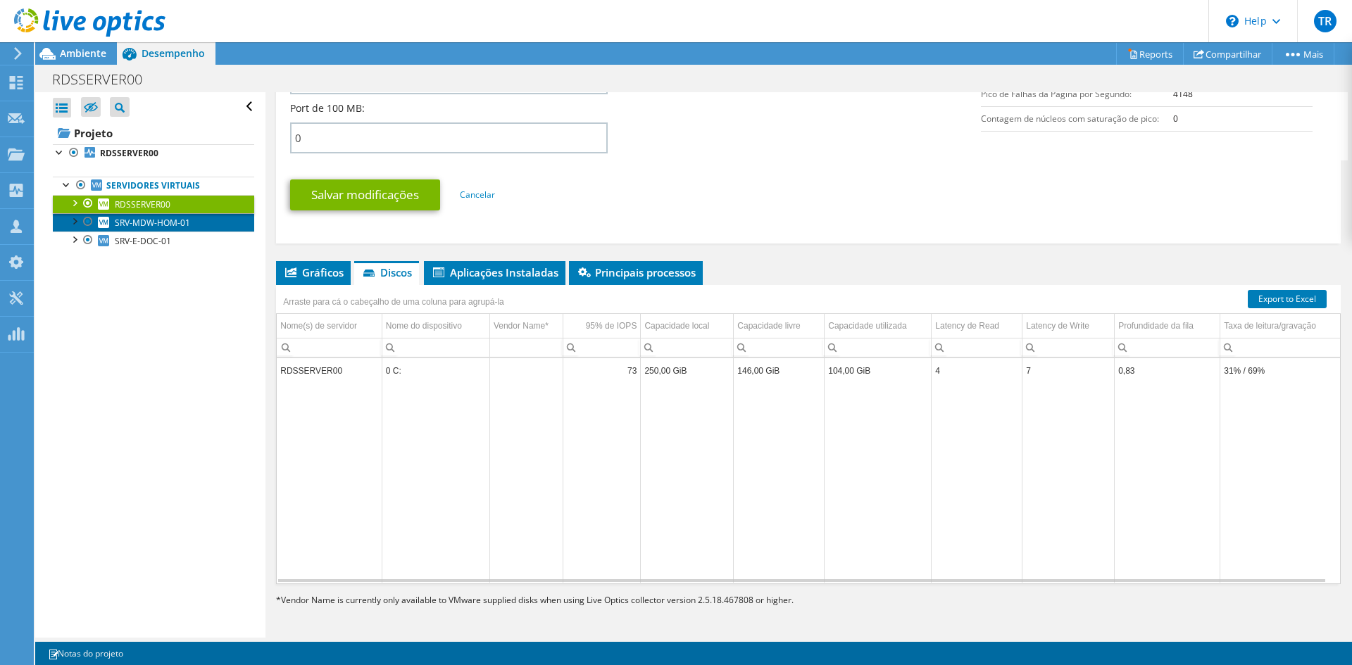
click at [152, 230] on link "SRV-MDW-HOM-01" at bounding box center [153, 222] width 201 height 18
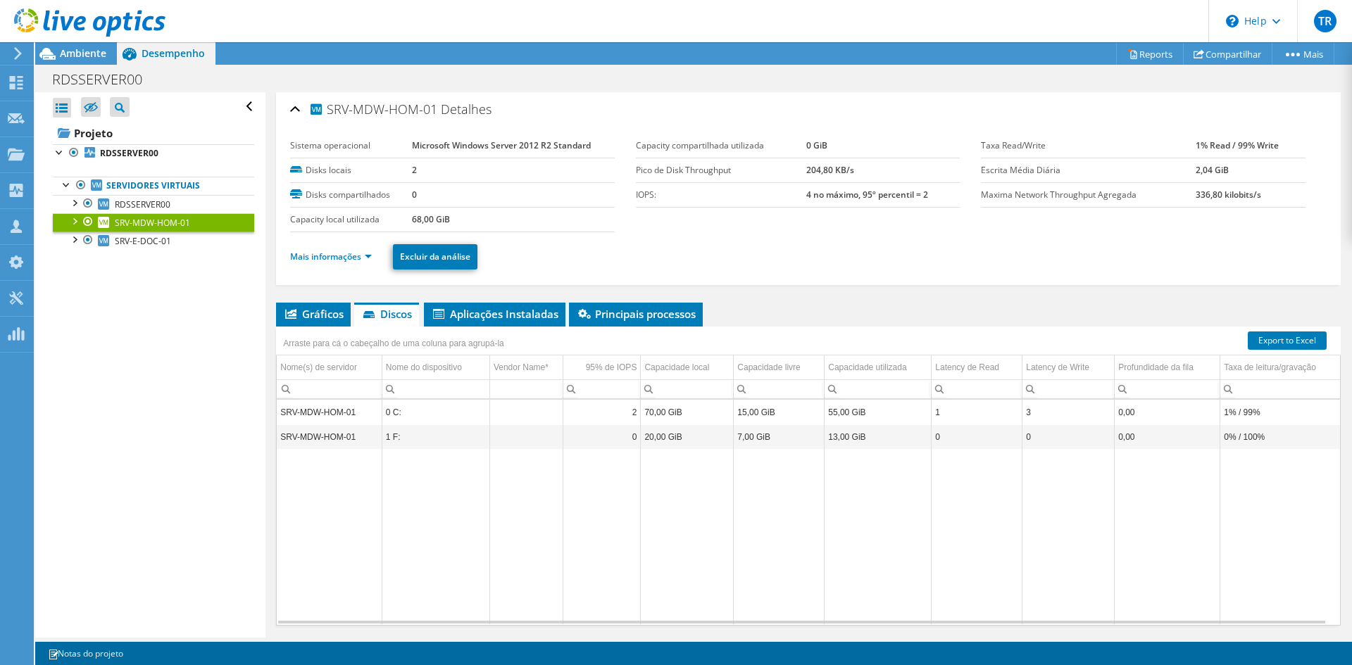
scroll to position [0, 0]
click at [369, 256] on link "Mais informações" at bounding box center [331, 257] width 82 height 12
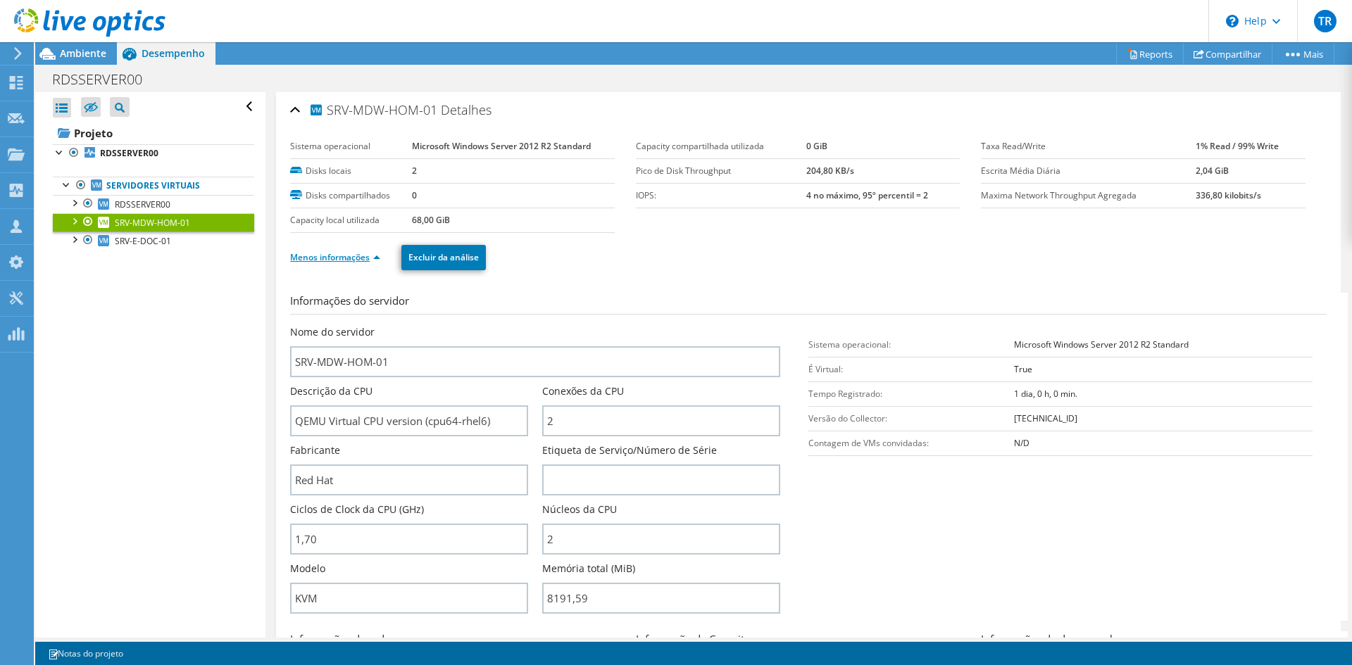
click at [377, 253] on link "Menos informações" at bounding box center [335, 257] width 90 height 12
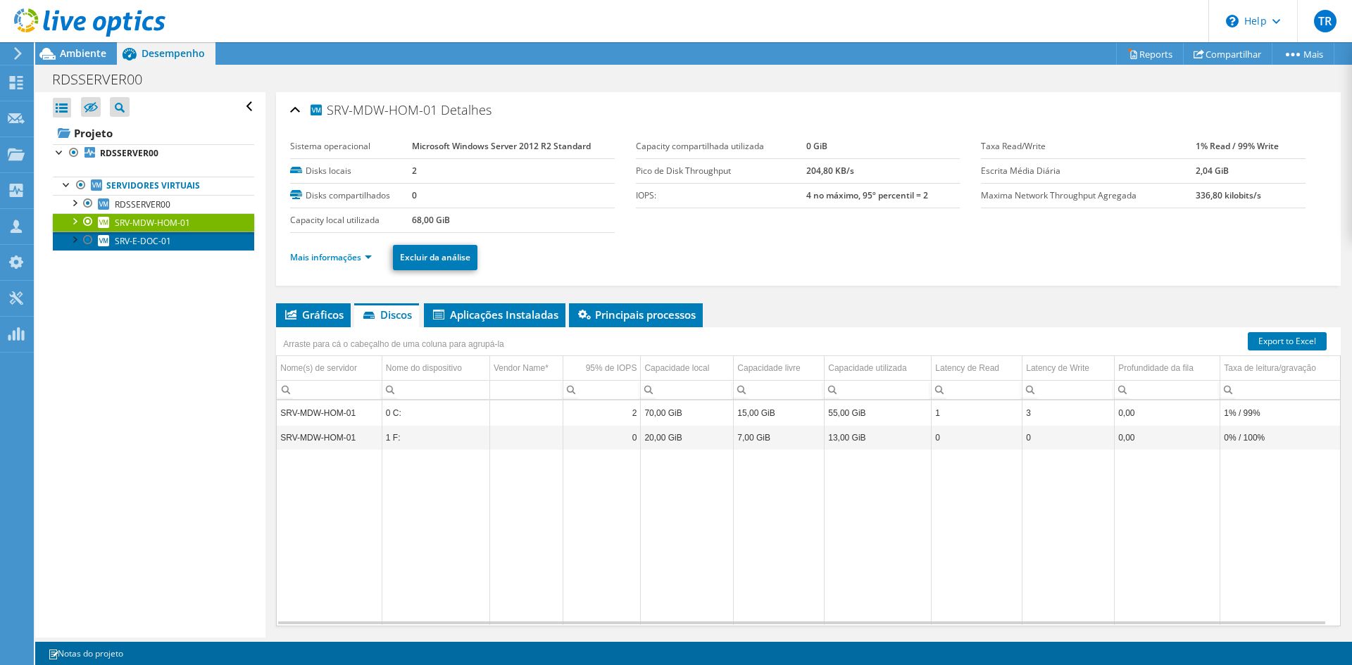
click at [144, 235] on span "SRV-E-DOC-01" at bounding box center [143, 241] width 56 height 12
